Goal: Information Seeking & Learning: Learn about a topic

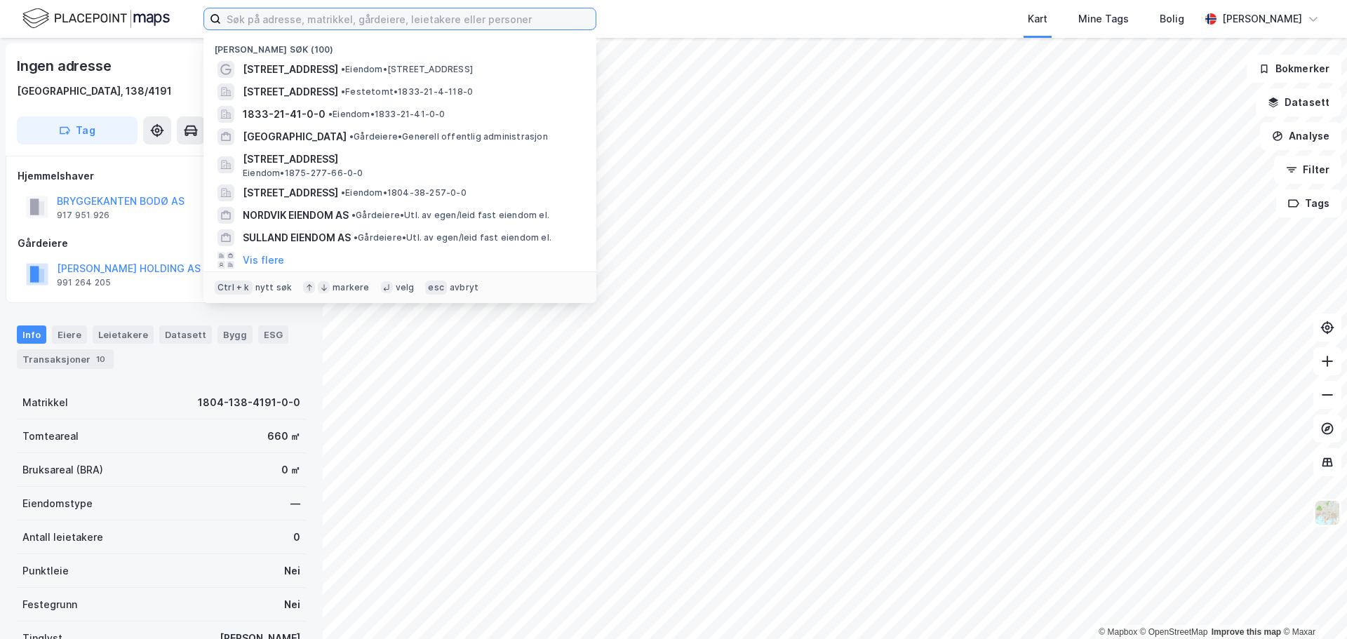
click at [303, 20] on input at bounding box center [408, 18] width 375 height 21
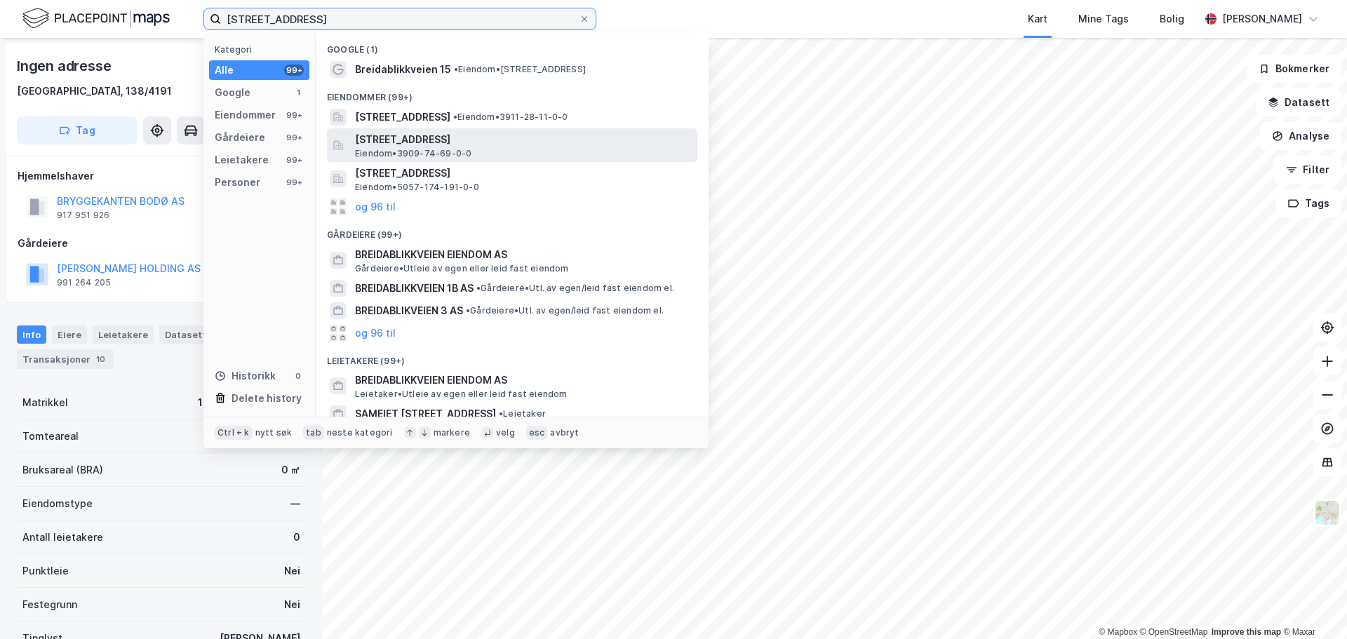
type input "[STREET_ADDRESS]"
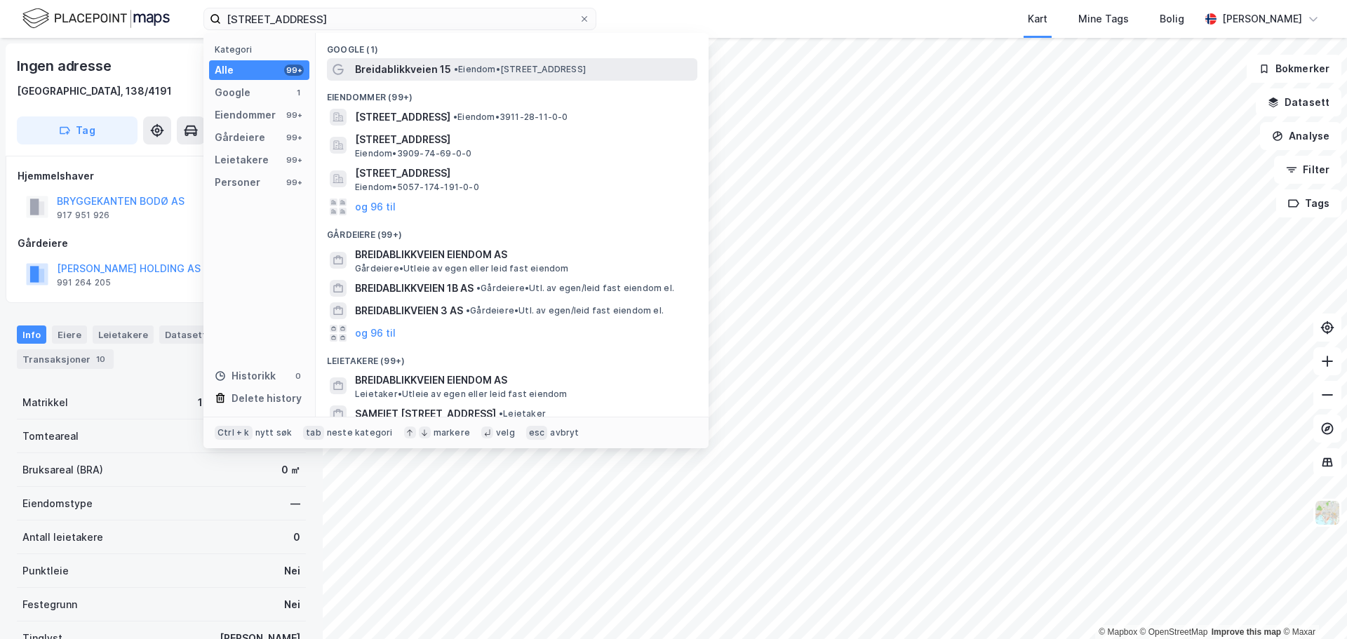
click at [415, 67] on span "Breidablikkveien 15" at bounding box center [403, 69] width 96 height 17
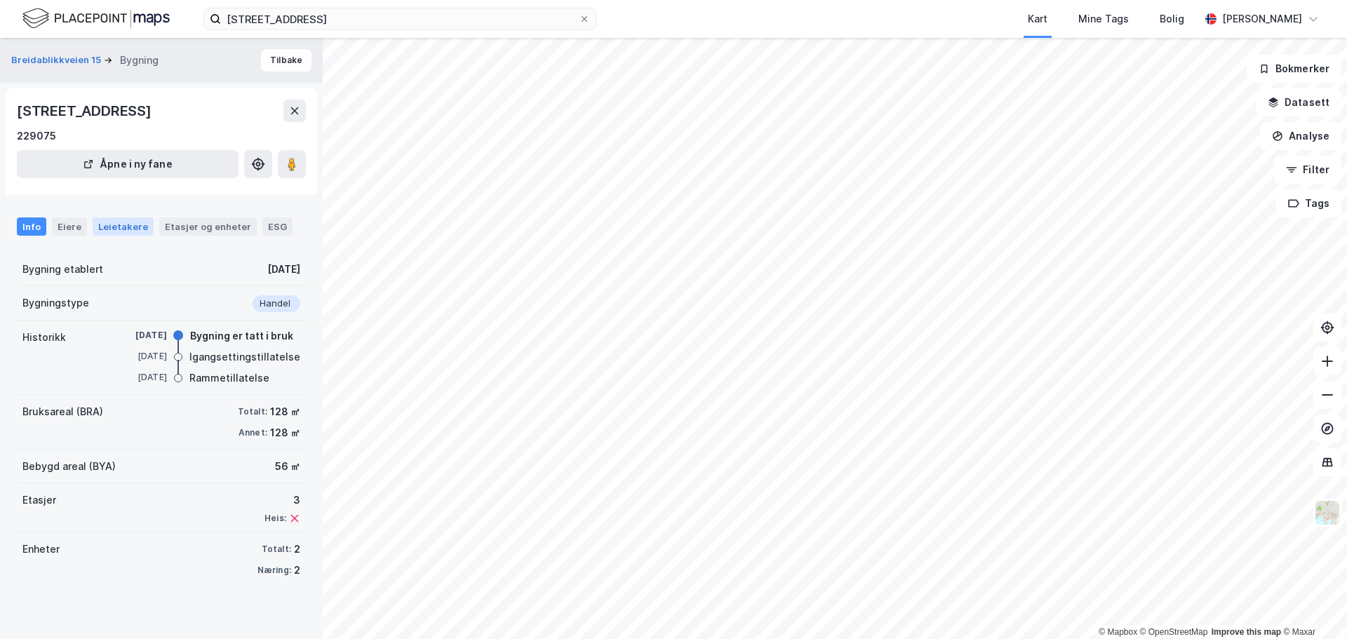
click at [115, 226] on div "Leietakere" at bounding box center [123, 226] width 61 height 18
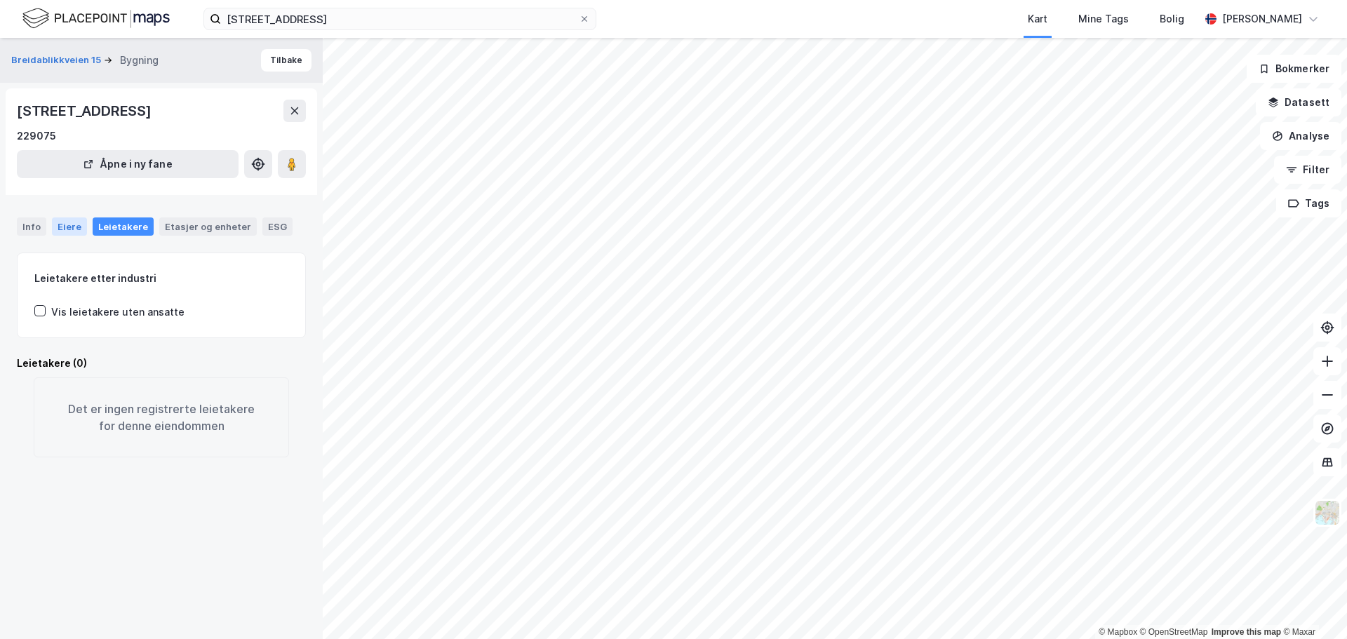
click at [62, 227] on div "Eiere" at bounding box center [69, 226] width 35 height 18
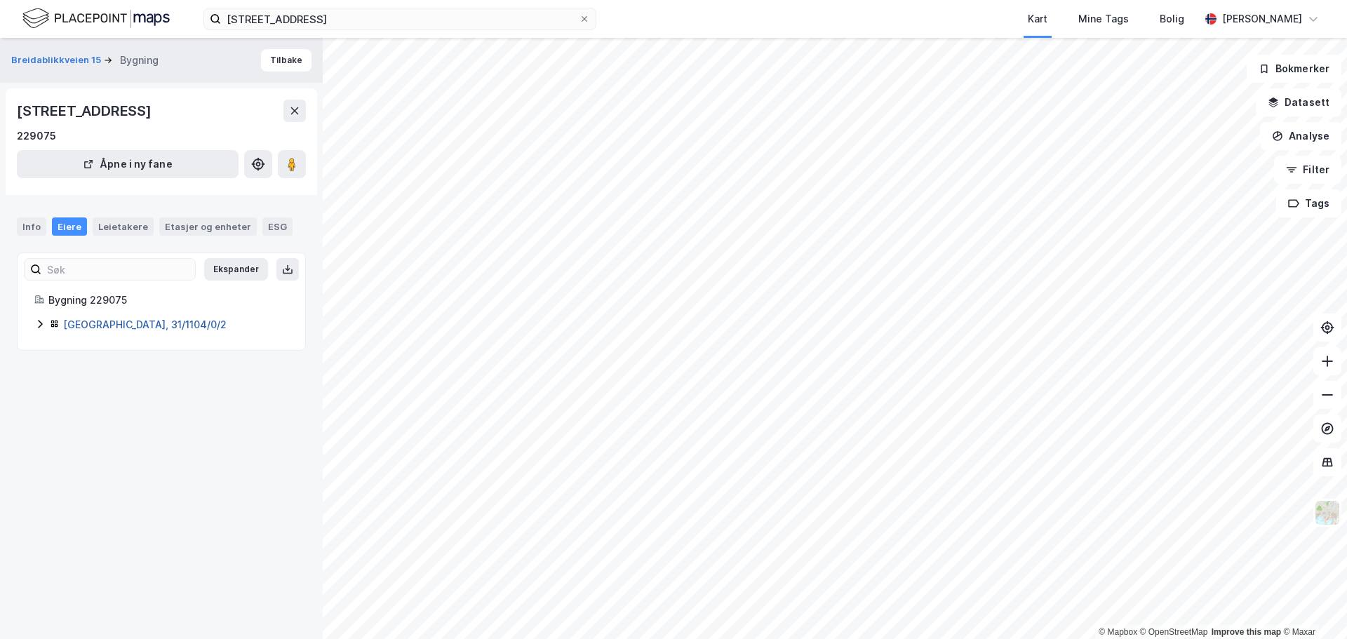
click at [112, 327] on link "[GEOGRAPHIC_DATA], 31/1104/0/2" at bounding box center [144, 324] width 163 height 12
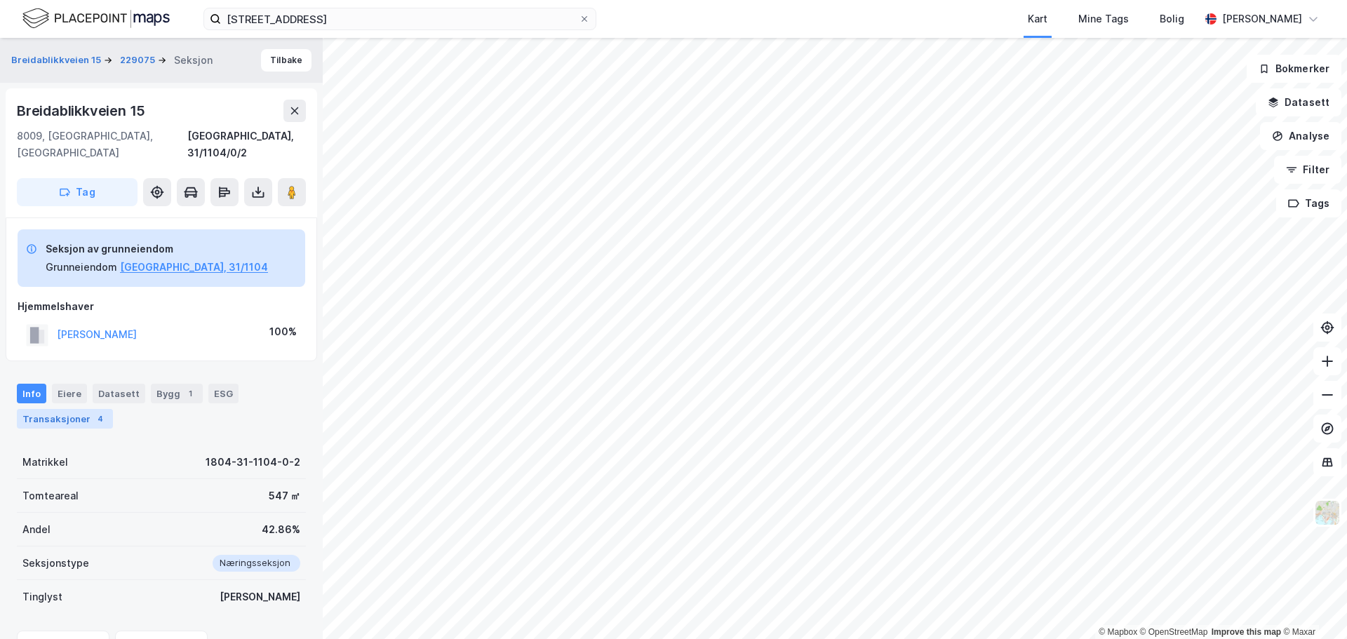
click at [51, 409] on div "Transaksjoner 4" at bounding box center [65, 419] width 96 height 20
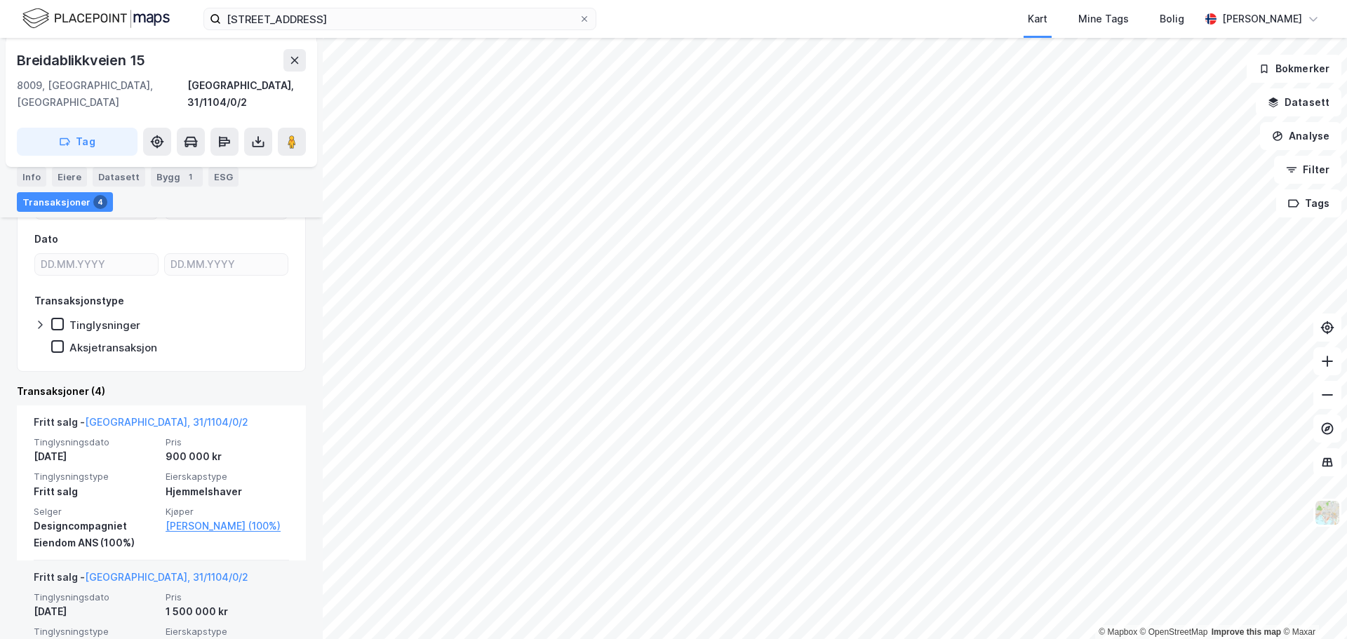
scroll to position [52, 0]
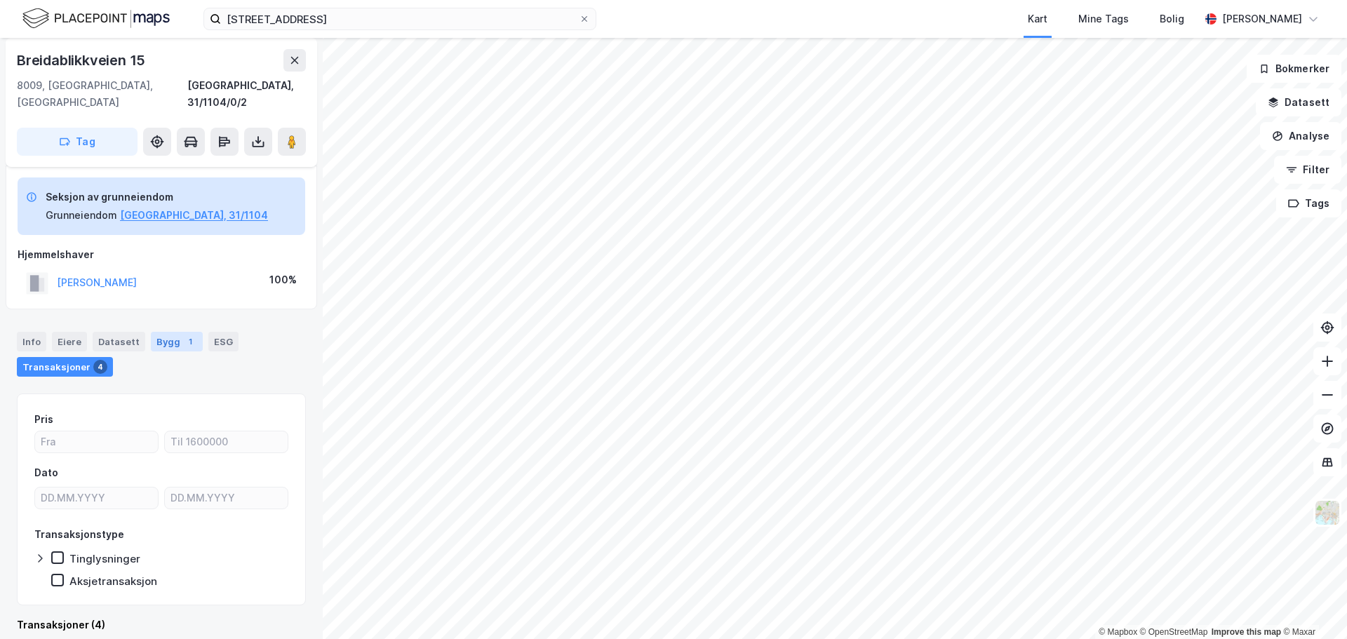
click at [158, 332] on div "Bygg 1" at bounding box center [177, 342] width 52 height 20
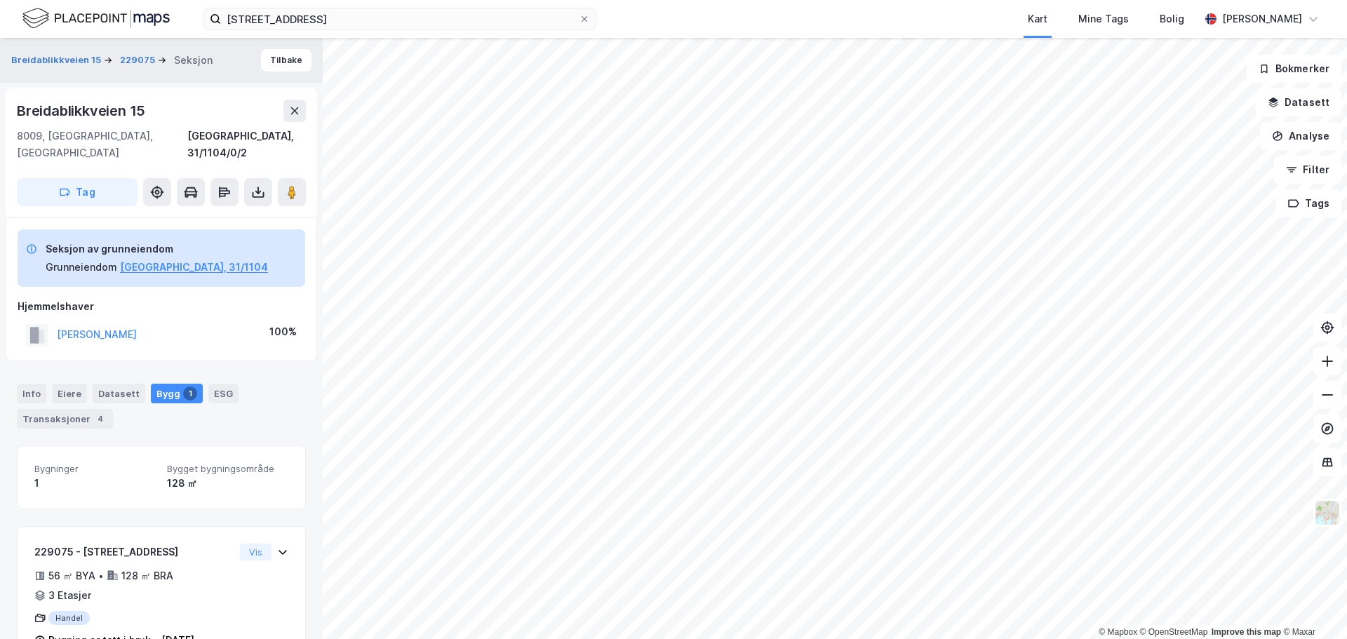
scroll to position [27, 0]
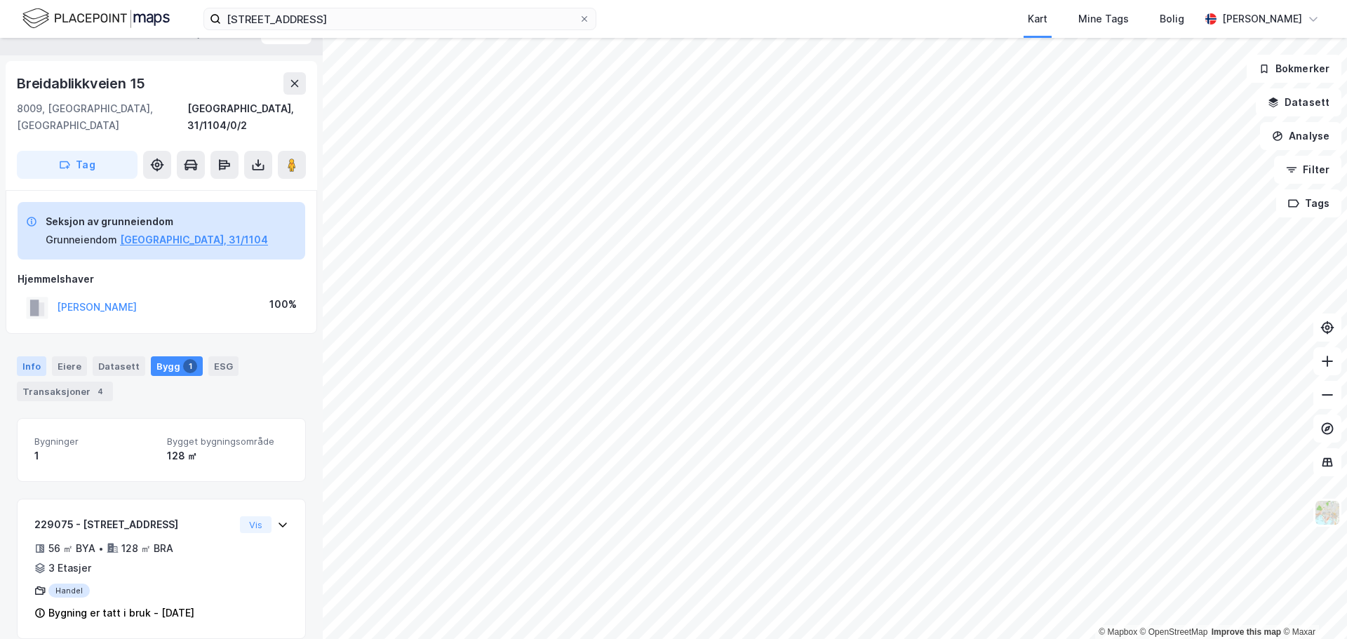
click at [28, 356] on div "Info" at bounding box center [31, 366] width 29 height 20
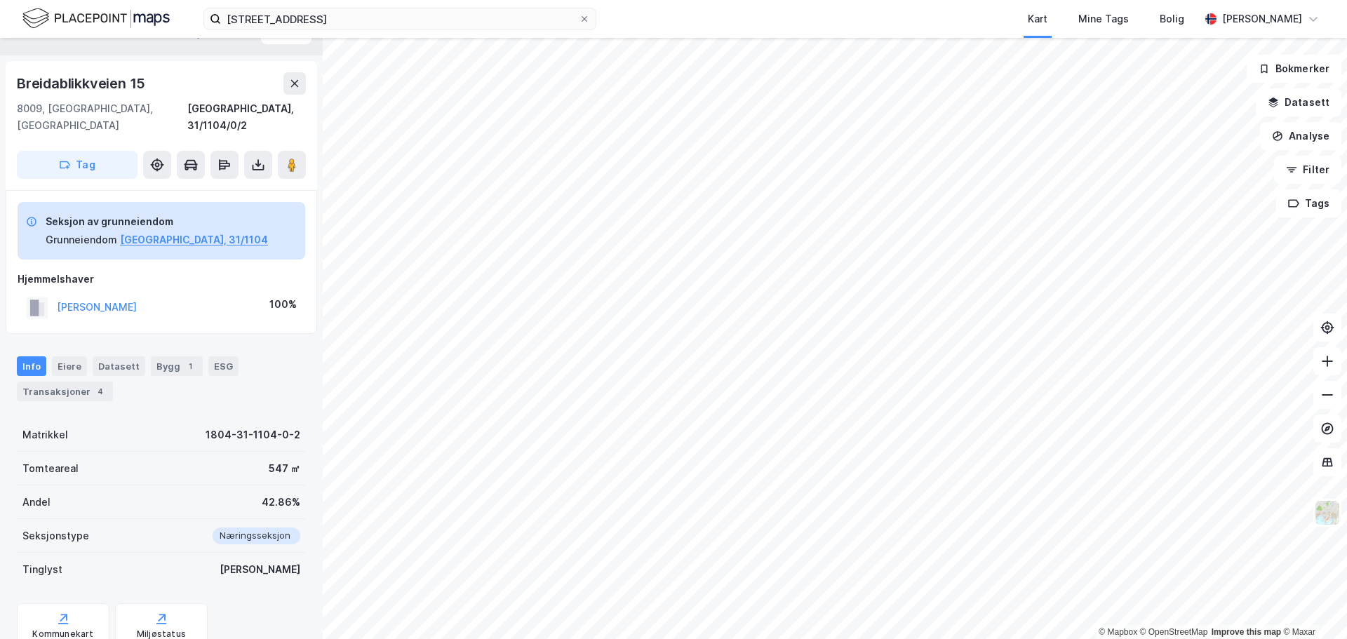
scroll to position [65, 0]
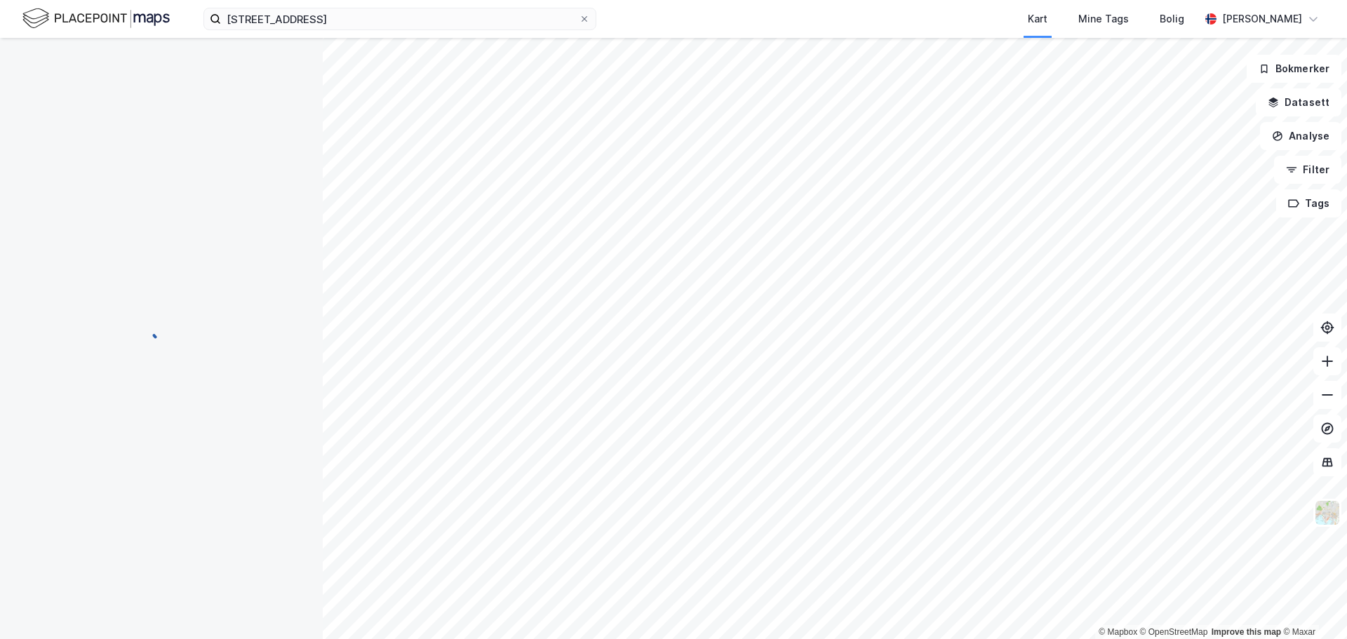
scroll to position [65, 0]
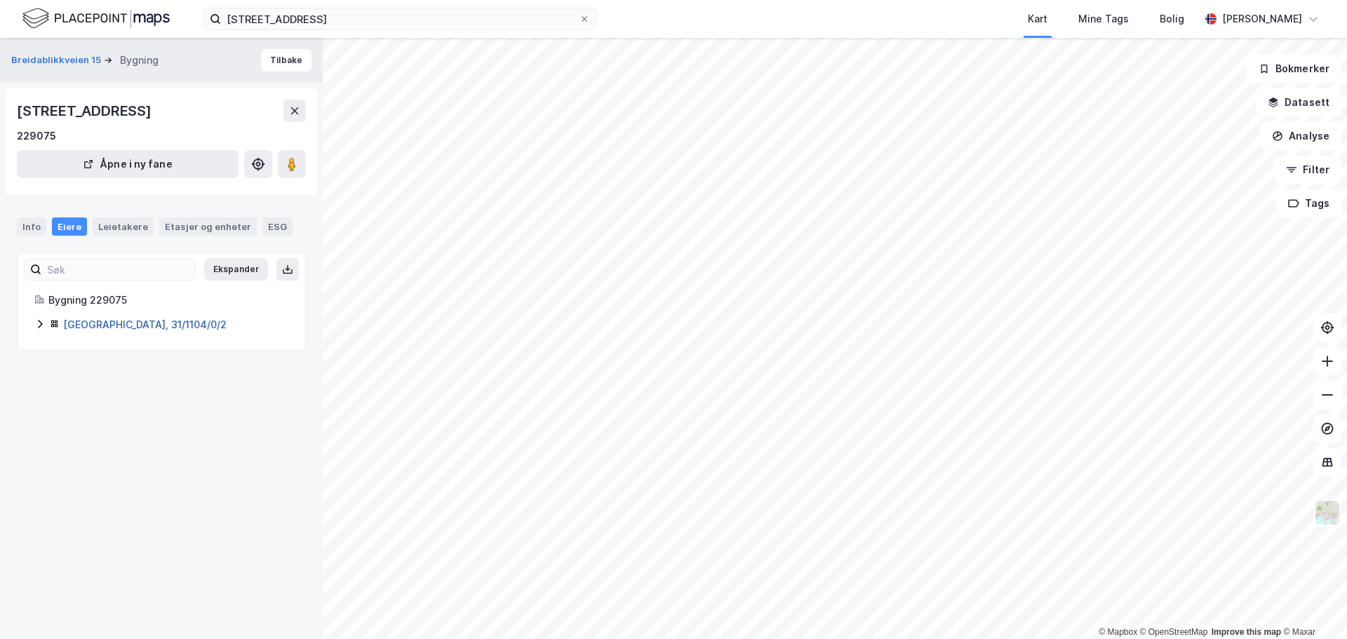
click at [107, 325] on link "[GEOGRAPHIC_DATA], 31/1104/0/2" at bounding box center [144, 324] width 163 height 12
